Goal: Task Accomplishment & Management: Manage account settings

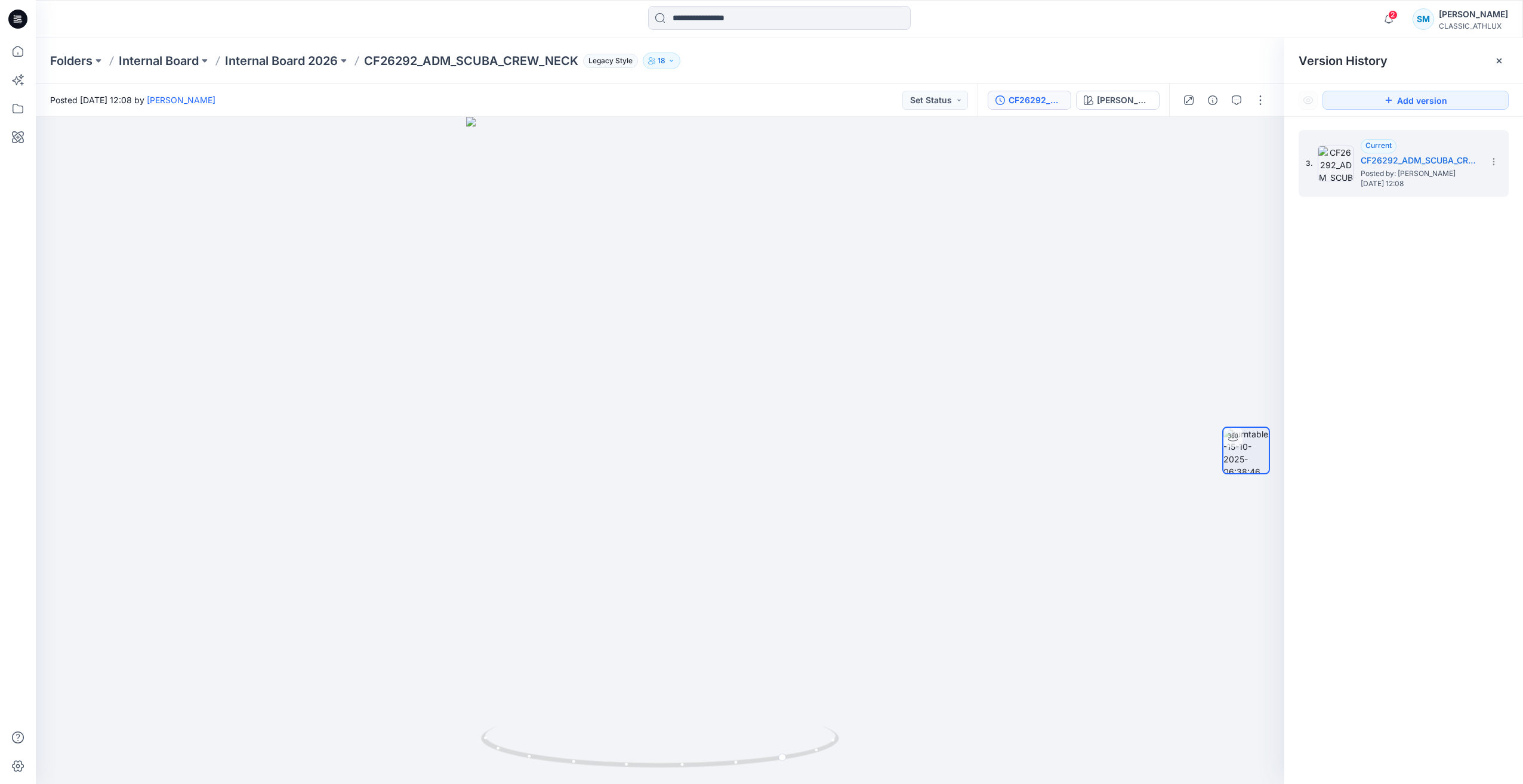
click at [15, 17] on icon at bounding box center [14, 17] width 2 height 1
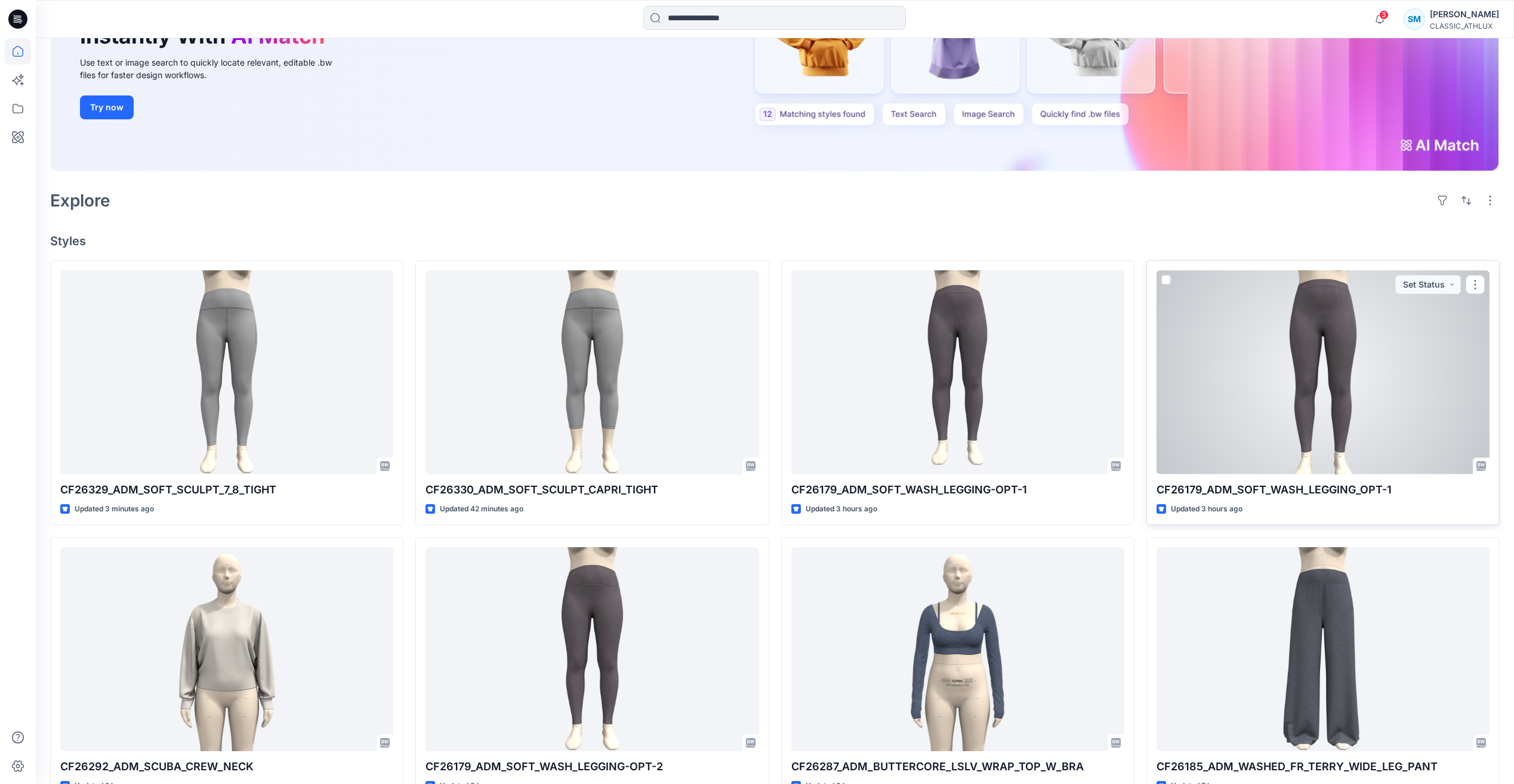
scroll to position [298, 0]
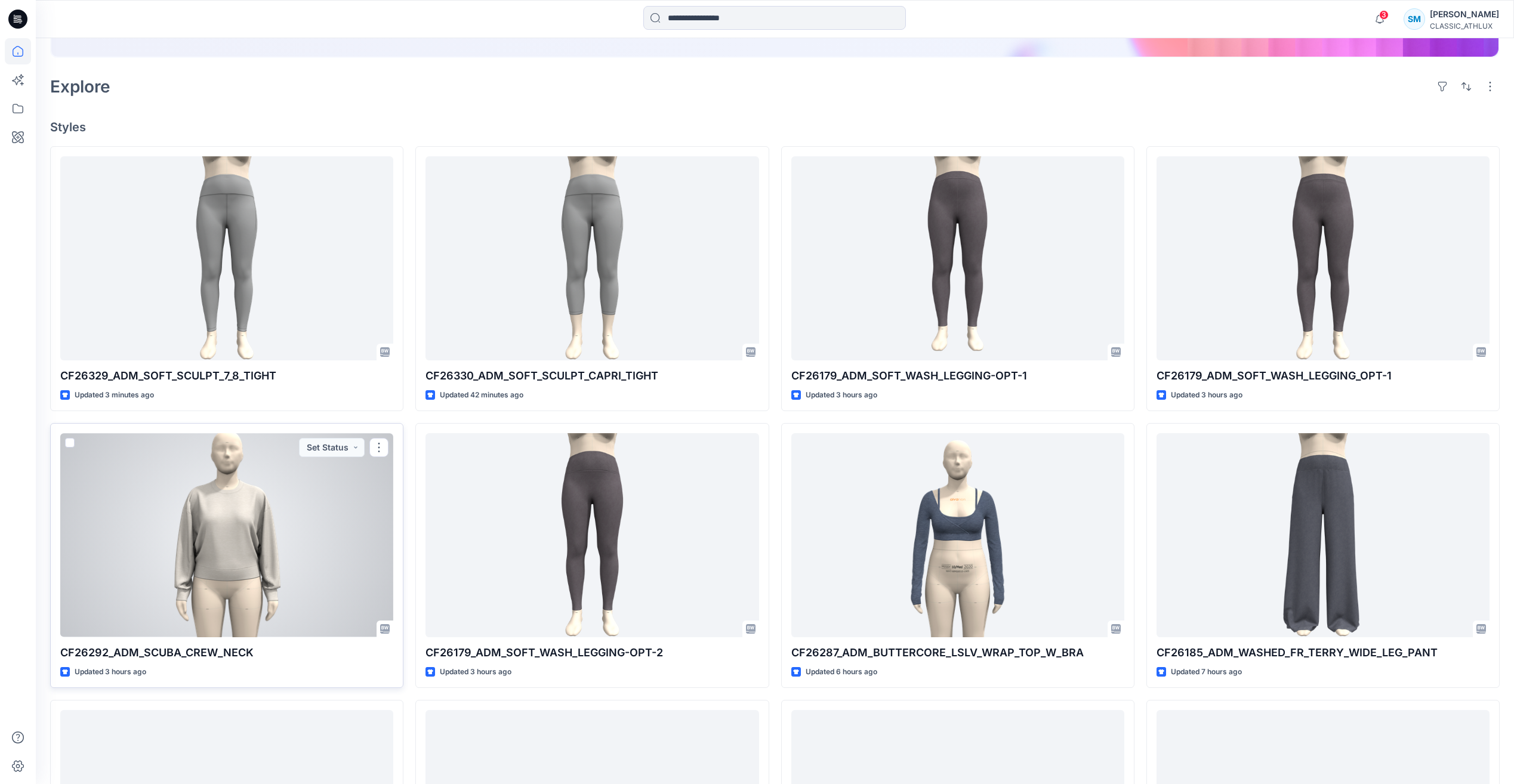
click at [195, 530] on div at bounding box center [227, 535] width 333 height 203
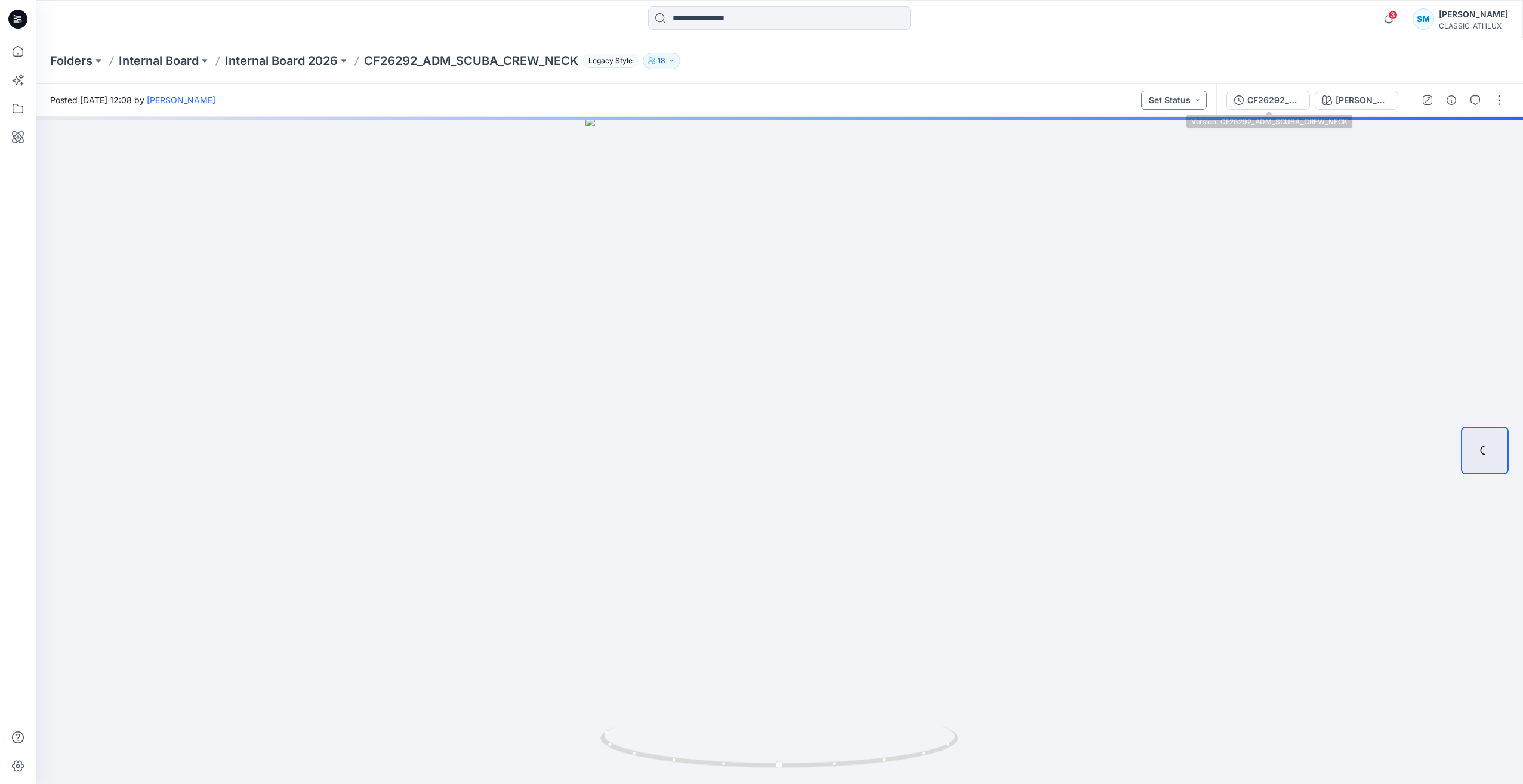
click at [1203, 104] on button "Set Status" at bounding box center [1174, 99] width 66 height 19
click at [1175, 226] on button "Designer Need To Review" at bounding box center [1153, 235] width 102 height 26
click at [1451, 101] on icon "button" at bounding box center [1451, 100] width 10 height 10
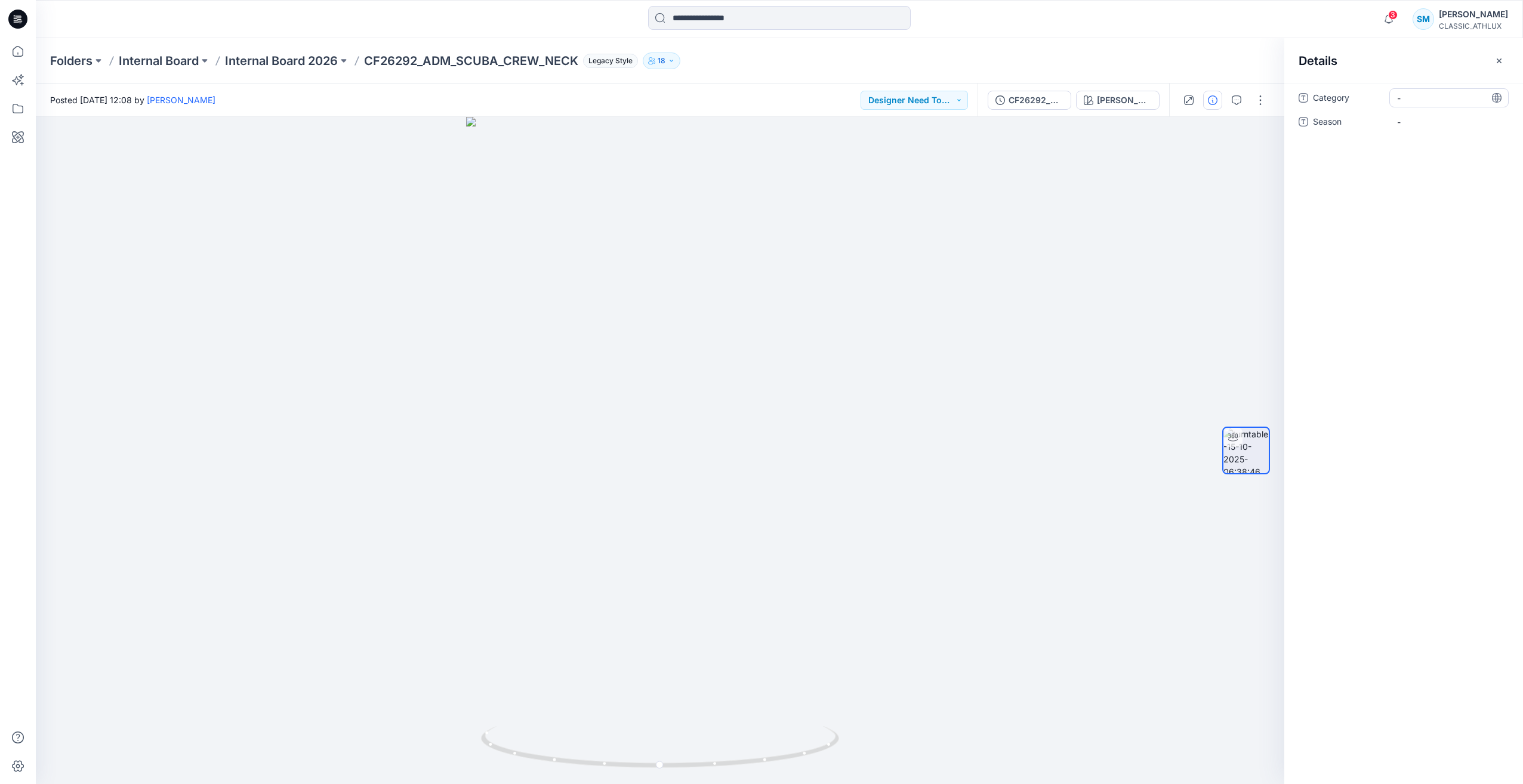
click at [1411, 97] on span "-" at bounding box center [1449, 98] width 104 height 13
click at [1411, 97] on textarea at bounding box center [1449, 97] width 119 height 19
type textarea "**********"
click at [1423, 119] on span "-" at bounding box center [1449, 122] width 104 height 13
click at [1423, 119] on textarea at bounding box center [1449, 121] width 119 height 19
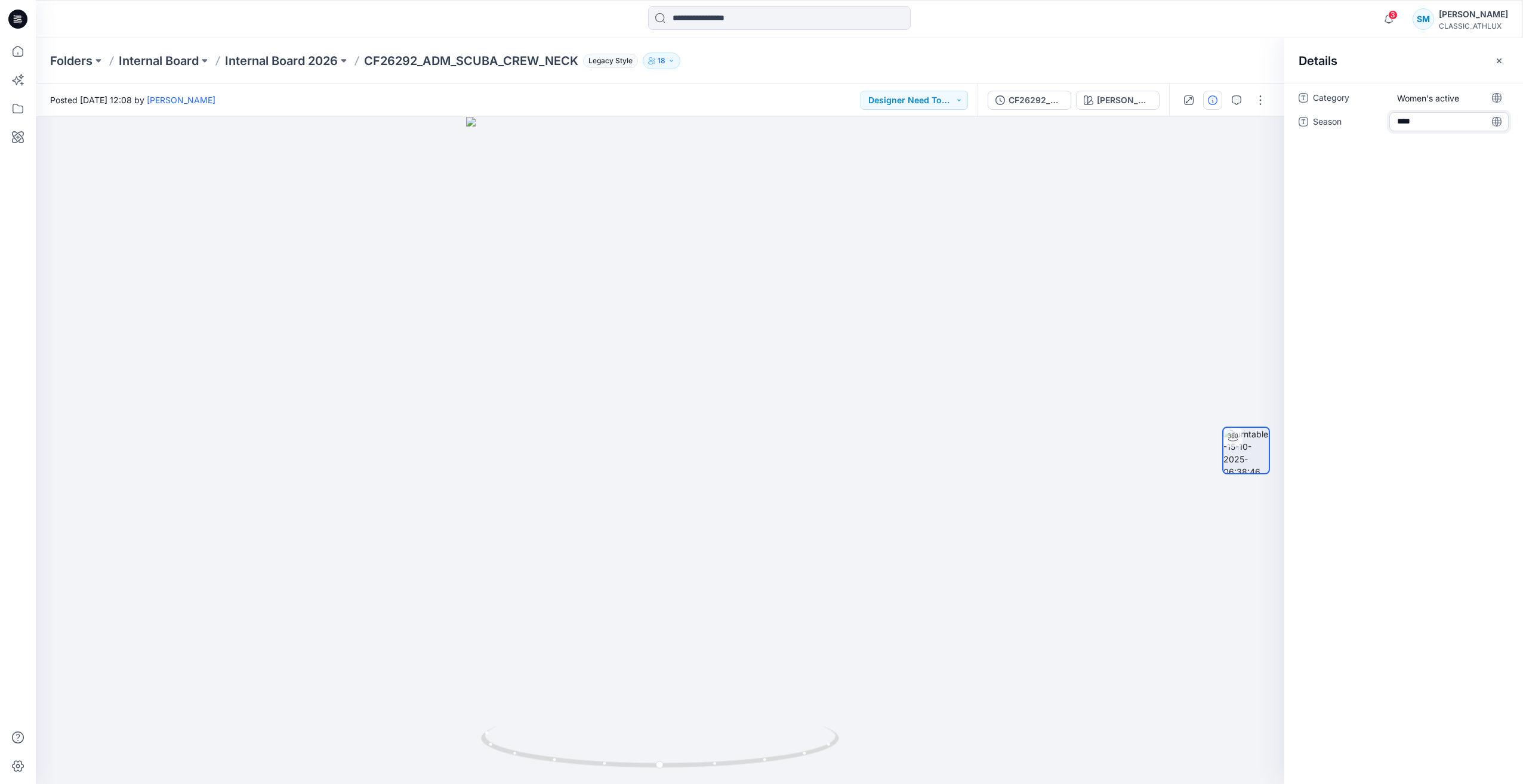
type textarea "*****"
click at [1417, 200] on div "Category Women's active Season *****" at bounding box center [1403, 434] width 239 height 700
click at [1134, 276] on div at bounding box center [661, 450] width 1249 height 667
drag, startPoint x: 439, startPoint y: 237, endPoint x: 395, endPoint y: 212, distance: 50.6
click at [438, 235] on div at bounding box center [661, 450] width 1249 height 667
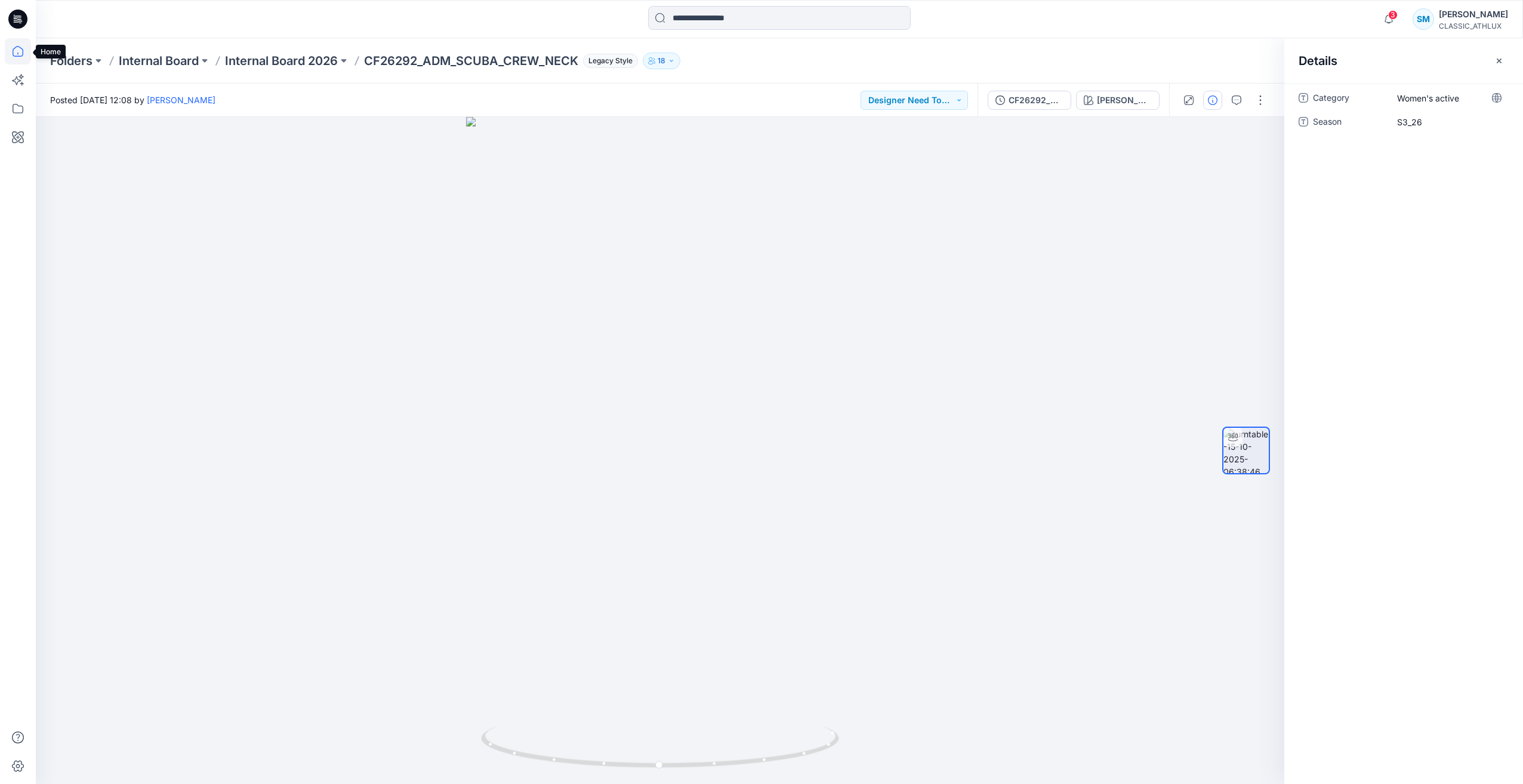
click at [22, 54] on icon at bounding box center [17, 51] width 26 height 26
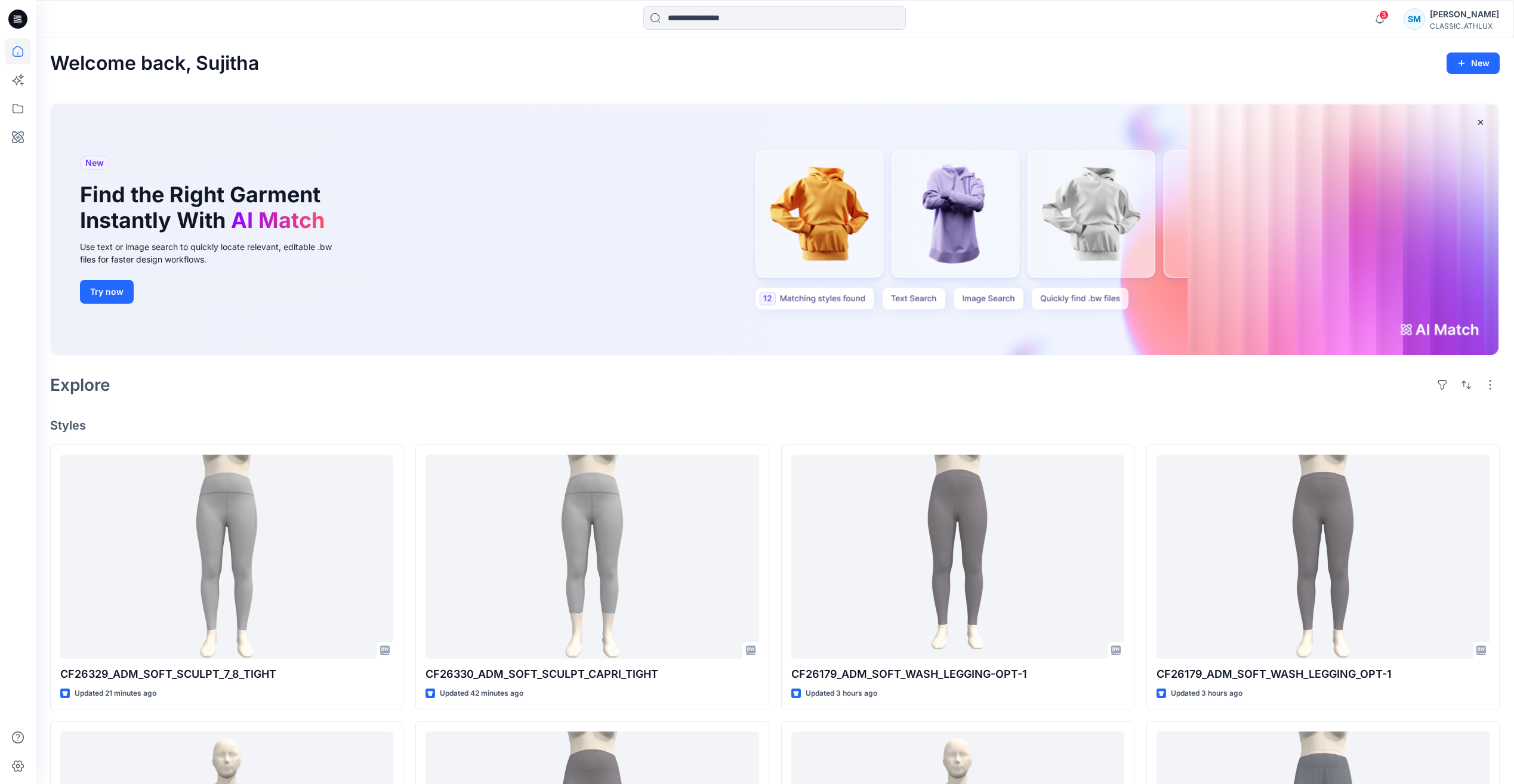
click at [20, 14] on icon at bounding box center [17, 19] width 19 height 19
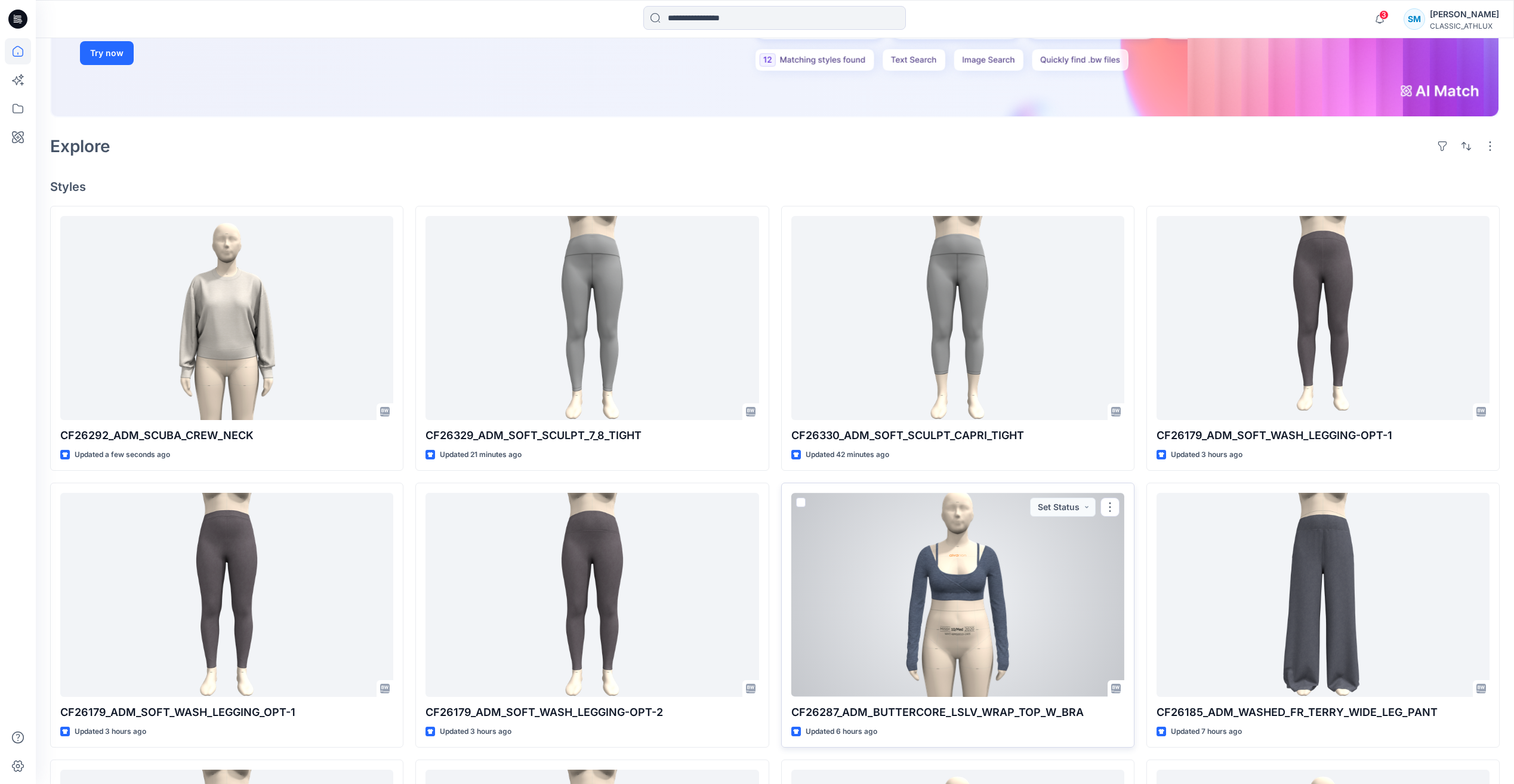
scroll to position [418, 0]
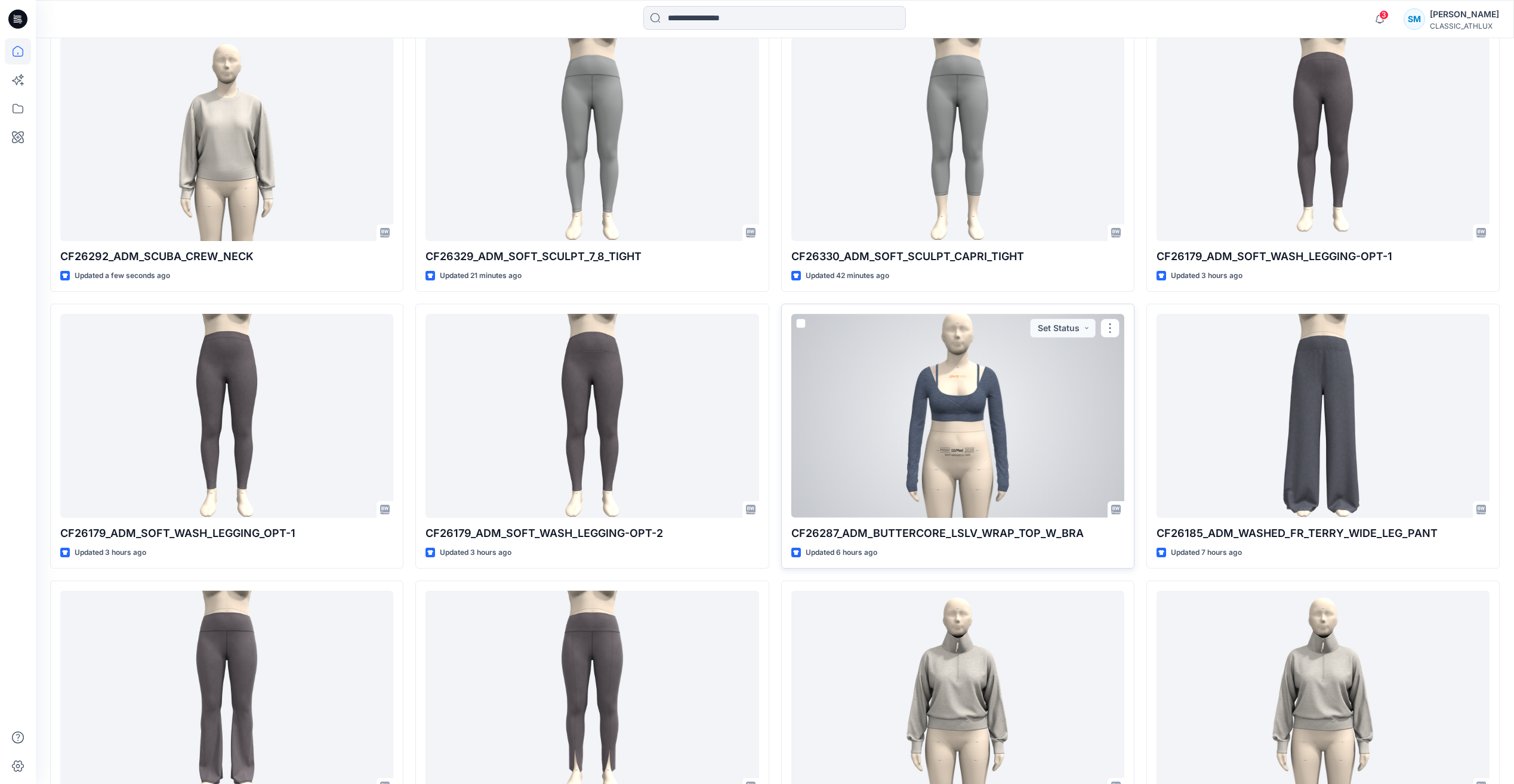
click at [928, 459] on div at bounding box center [958, 416] width 333 height 203
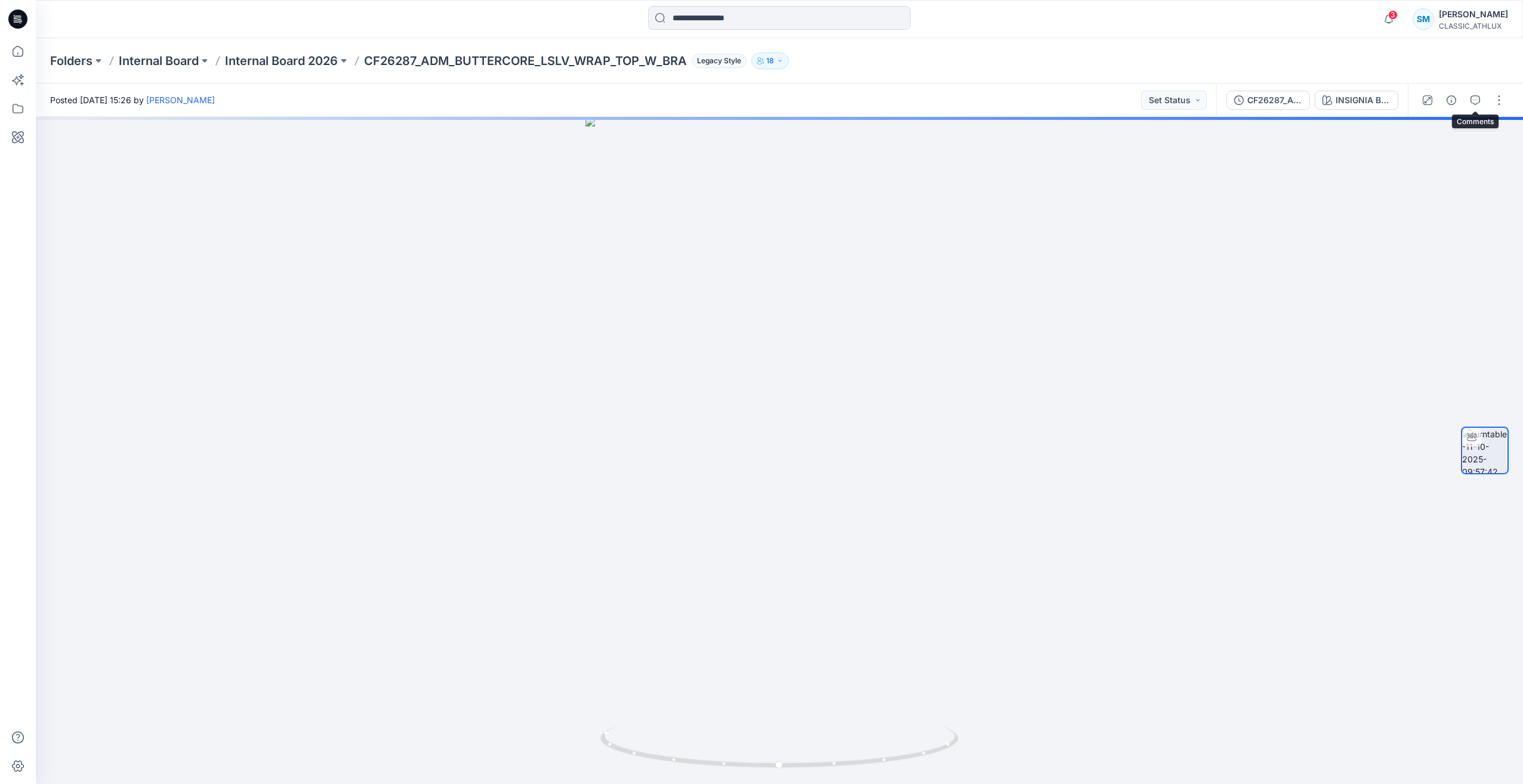
click at [1479, 103] on button "button" at bounding box center [1475, 99] width 19 height 19
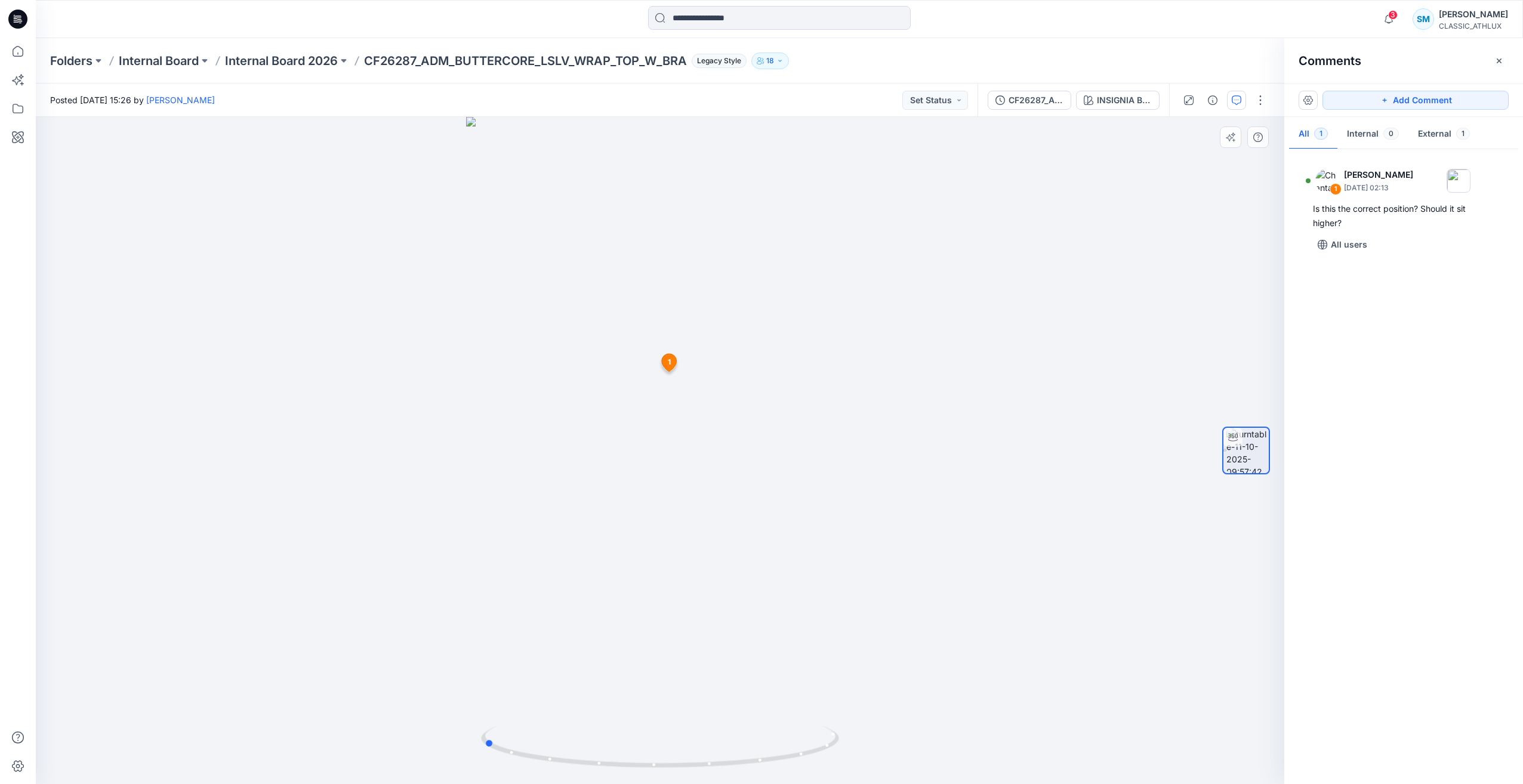
drag, startPoint x: 764, startPoint y: 761, endPoint x: 923, endPoint y: 743, distance: 160.0
click at [924, 744] on div at bounding box center [661, 450] width 1249 height 667
click at [30, 14] on div at bounding box center [17, 19] width 38 height 38
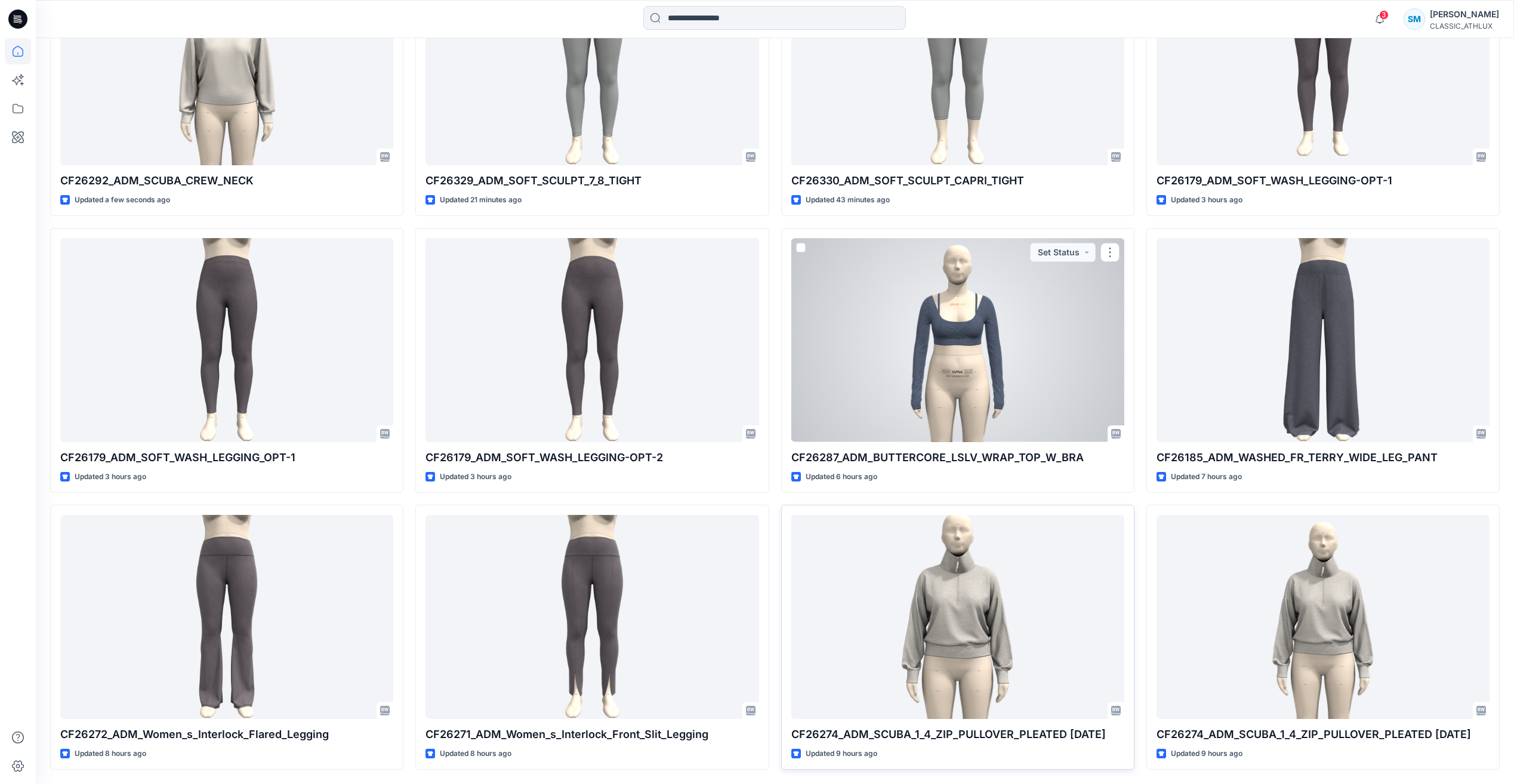
scroll to position [536, 0]
